Goal: Task Accomplishment & Management: Use online tool/utility

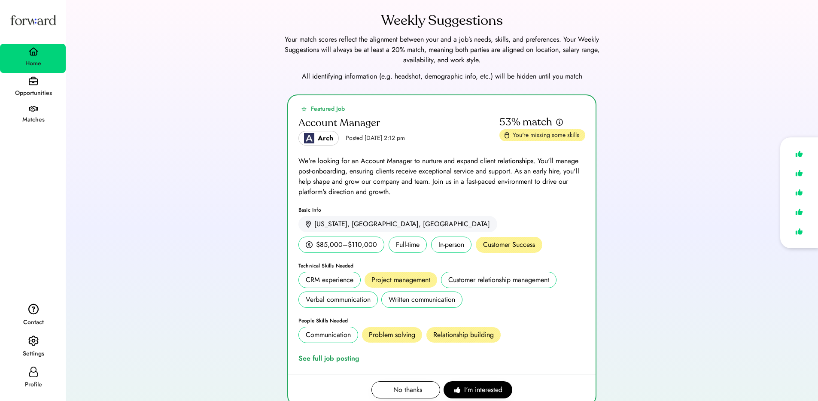
click at [37, 376] on icon at bounding box center [33, 372] width 10 height 10
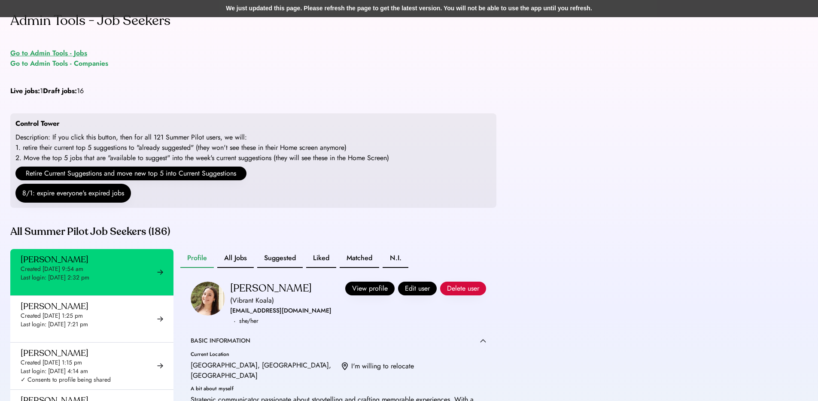
click at [52, 52] on div "Go to Admin Tools - Jobs" at bounding box center [48, 53] width 77 height 10
click at [61, 52] on div "Go to Admin Tools - Jobs" at bounding box center [48, 53] width 77 height 10
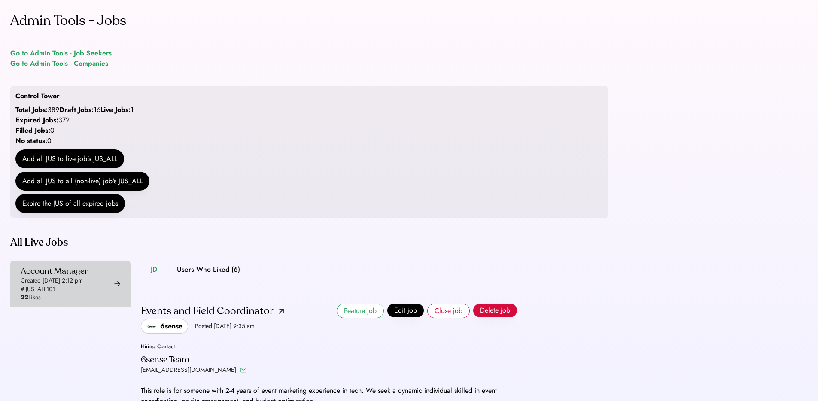
click at [88, 302] on div "Account Manager Created Aug 6, 2025 2:12 pm # JUS_ALL101 22 Likes" at bounding box center [54, 284] width 67 height 36
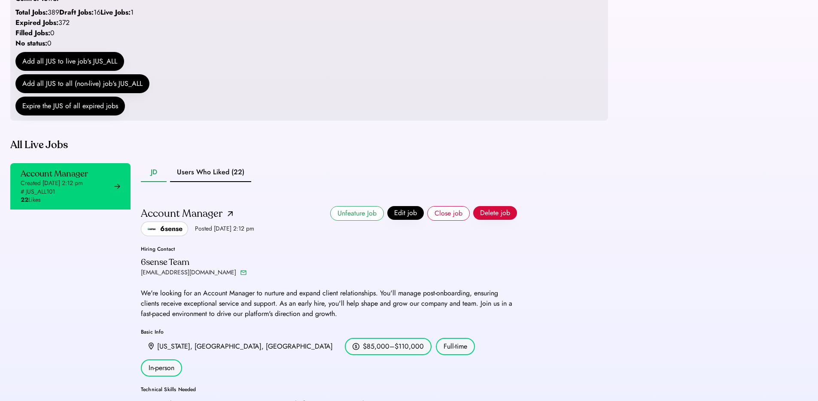
scroll to position [271, 0]
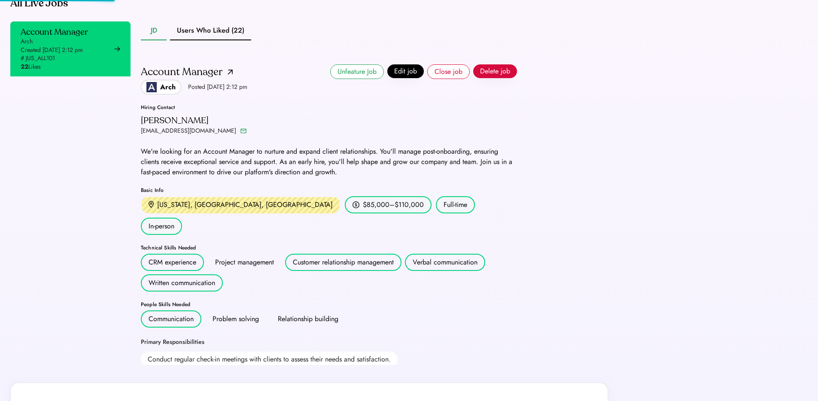
scroll to position [142, 0]
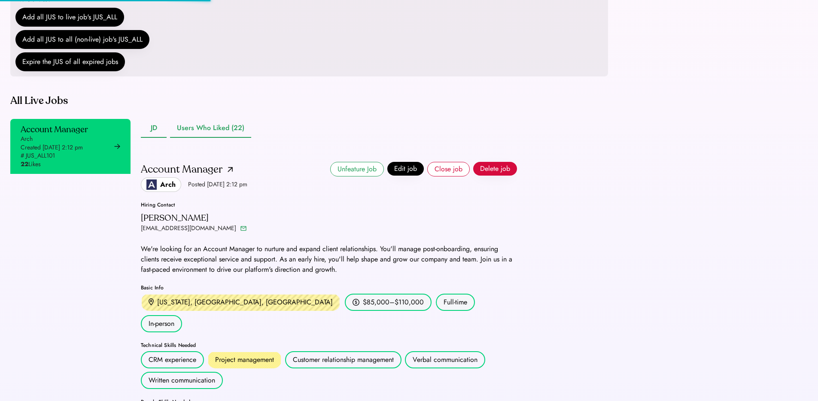
click at [198, 138] on button "Users Who Liked (22)" at bounding box center [210, 128] width 81 height 19
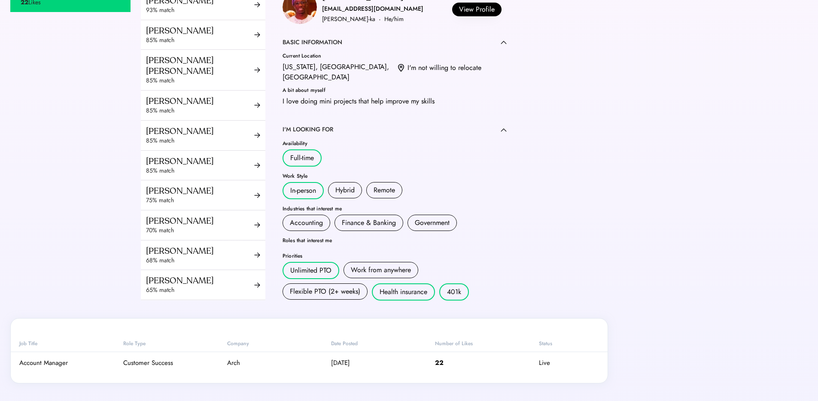
scroll to position [433, 0]
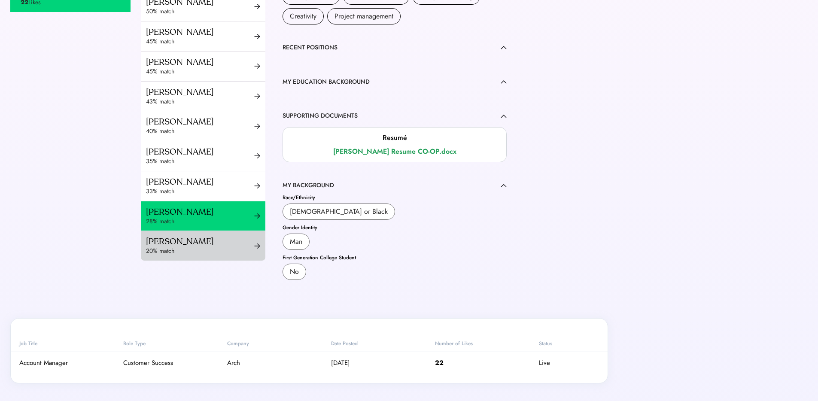
click at [179, 245] on div "Tancy Lu" at bounding box center [200, 241] width 108 height 11
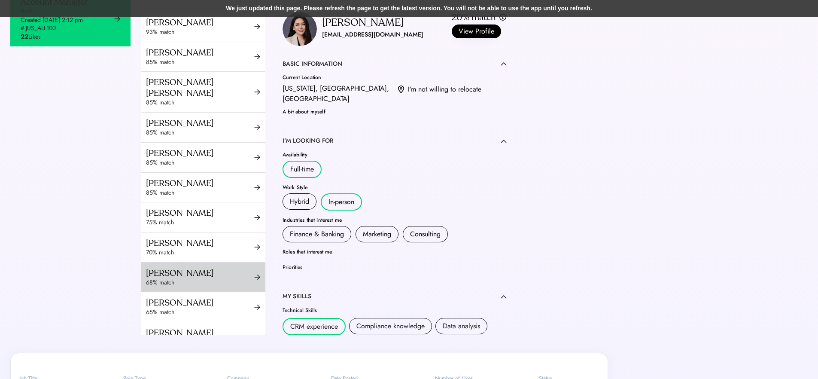
scroll to position [40, 0]
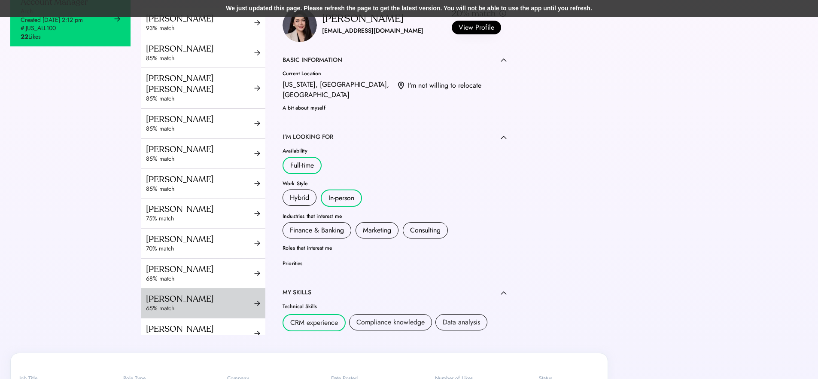
click at [164, 313] on div "65% match" at bounding box center [200, 308] width 108 height 9
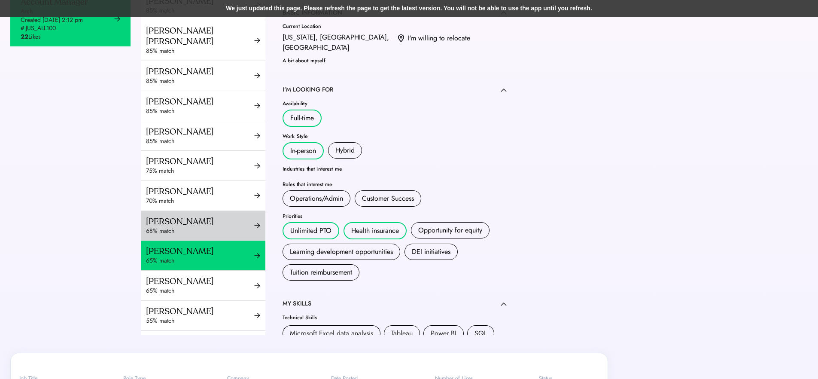
scroll to position [87, 0]
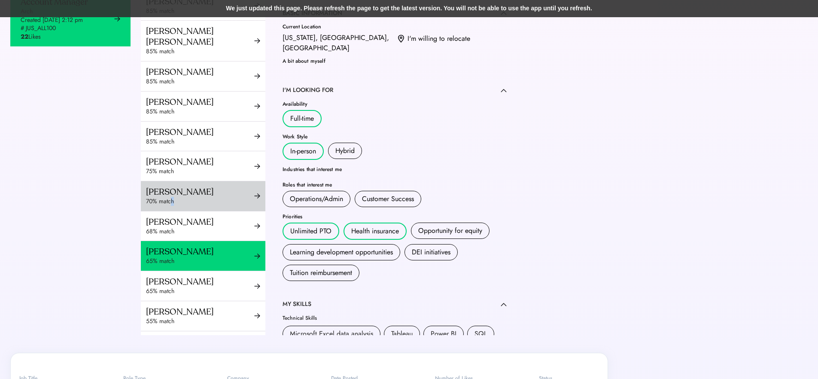
click at [172, 211] on div "Harrison Kim 70% match" at bounding box center [203, 196] width 125 height 30
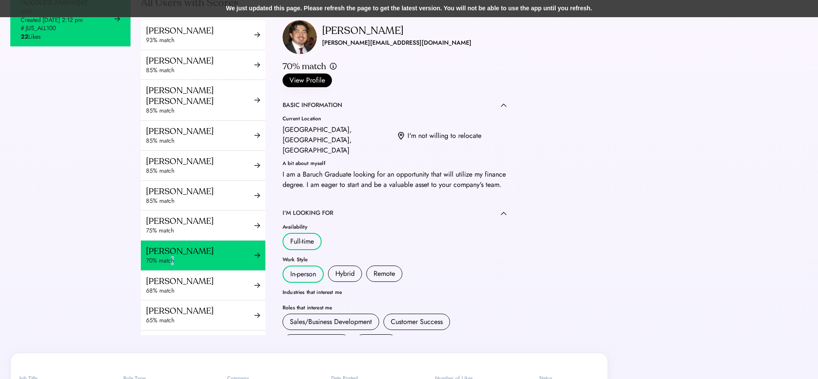
scroll to position [15, 0]
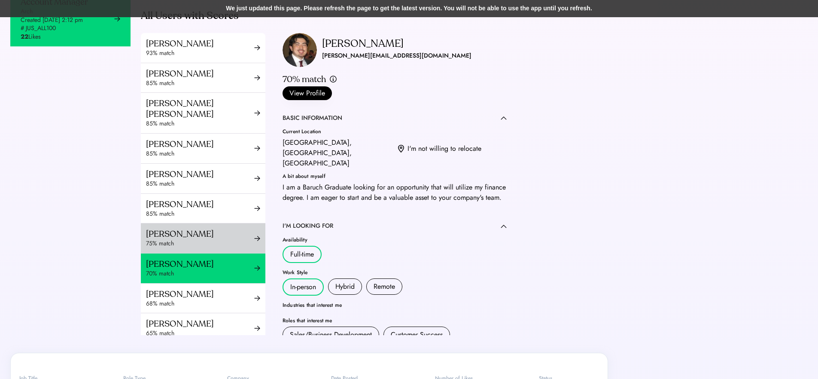
click at [193, 239] on div "Tonisha Freeman" at bounding box center [200, 233] width 108 height 11
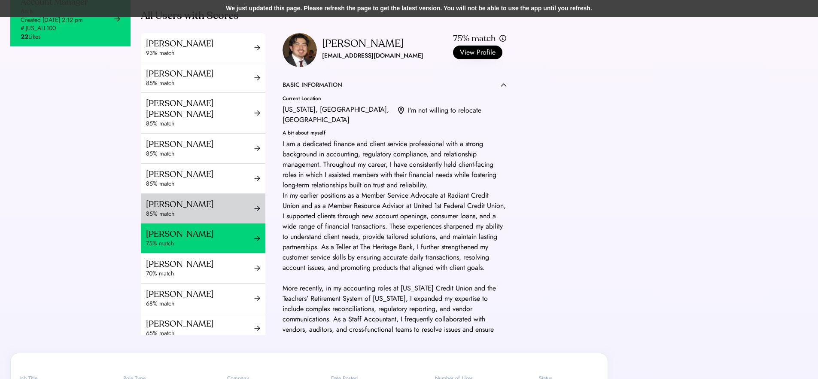
click at [192, 210] on div "Anaan Choudhury" at bounding box center [200, 204] width 108 height 11
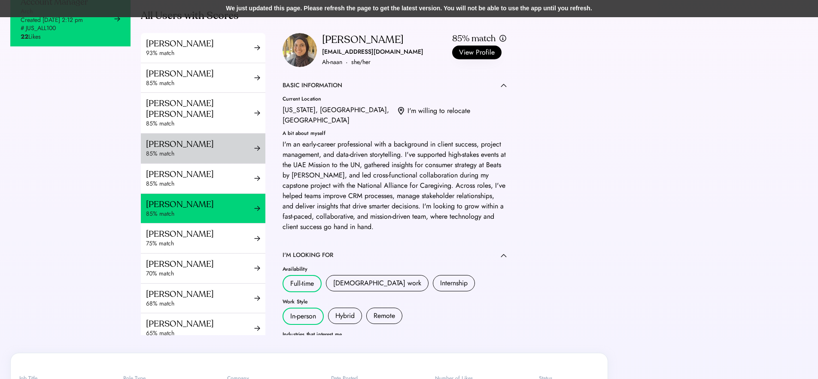
click at [194, 163] on div "Rashad Cox 85% match" at bounding box center [203, 149] width 125 height 30
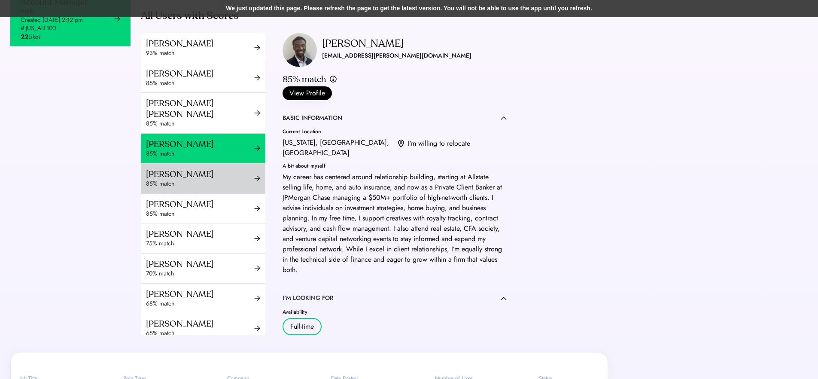
click at [200, 188] on div "85% match" at bounding box center [200, 183] width 108 height 9
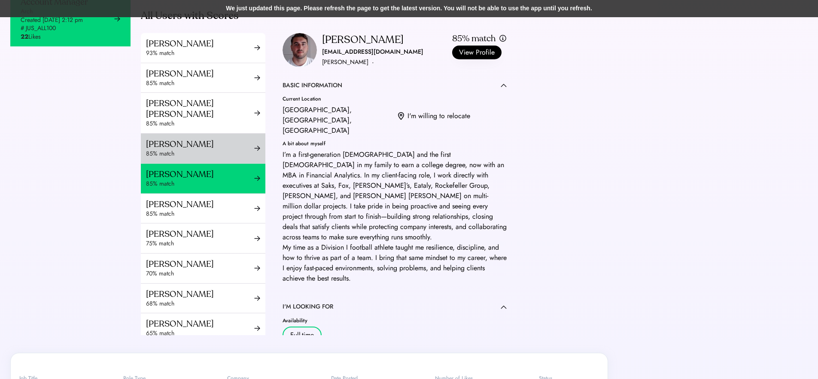
click at [192, 149] on div "Rashad Cox" at bounding box center [200, 144] width 108 height 11
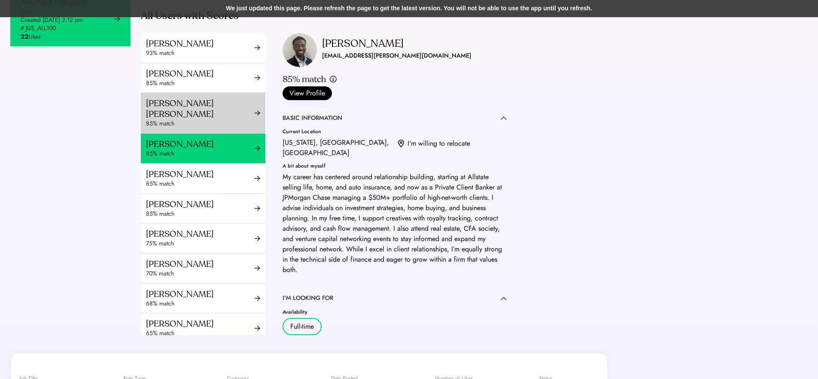
click at [191, 119] on div "Ramya Tulasi Dega" at bounding box center [200, 108] width 108 height 21
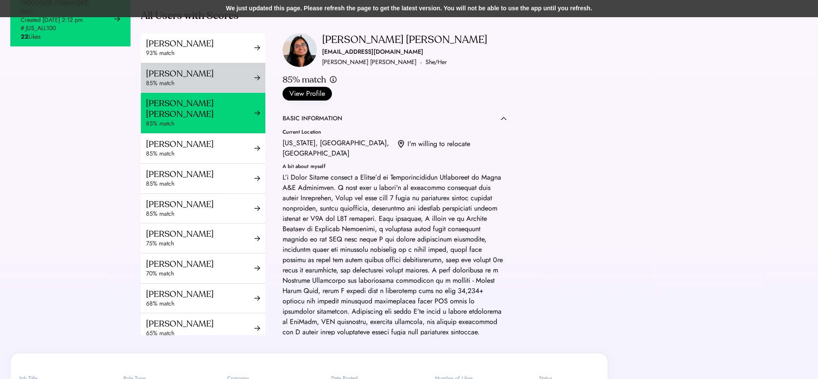
click at [191, 79] on div "Timika Edwards" at bounding box center [200, 73] width 108 height 11
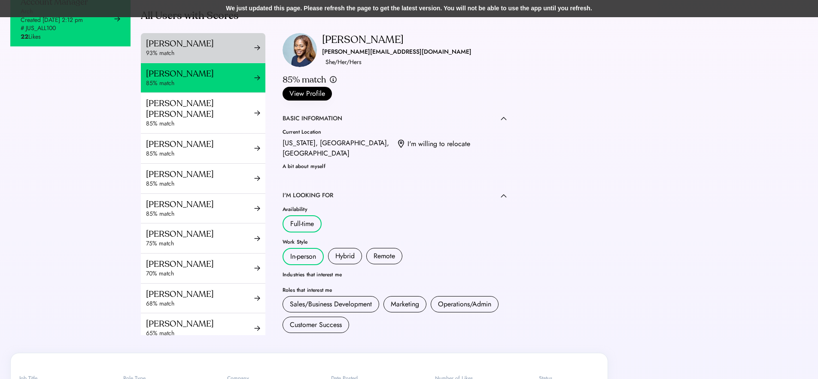
click at [208, 49] on div "Luciano Bucci" at bounding box center [200, 43] width 108 height 11
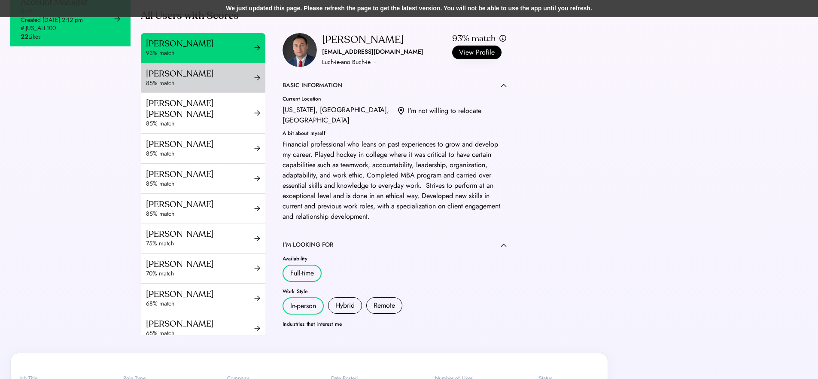
click at [202, 93] on div "Timika Edwards 85% match" at bounding box center [203, 78] width 125 height 30
